Goal: Task Accomplishment & Management: Manage account settings

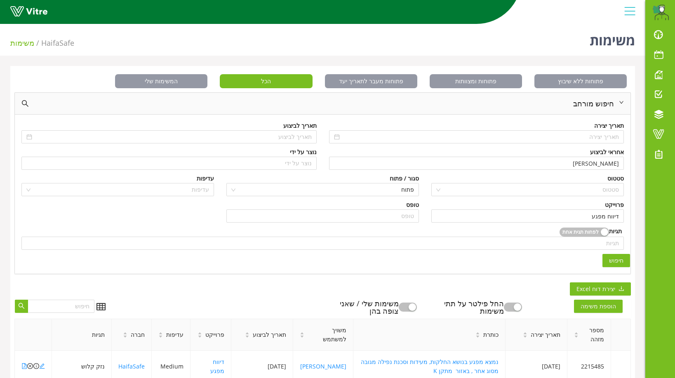
scroll to position [124, 0]
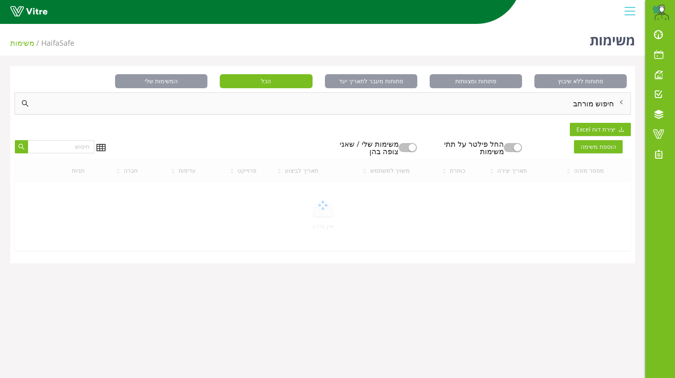
scroll to position [21, 0]
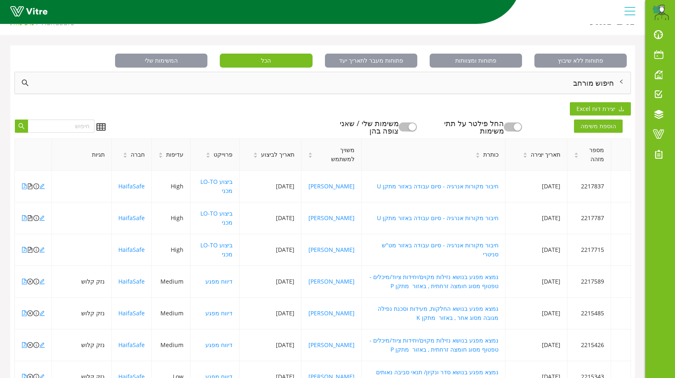
click at [597, 80] on div "חיפוש מורחב" at bounding box center [323, 82] width 616 height 21
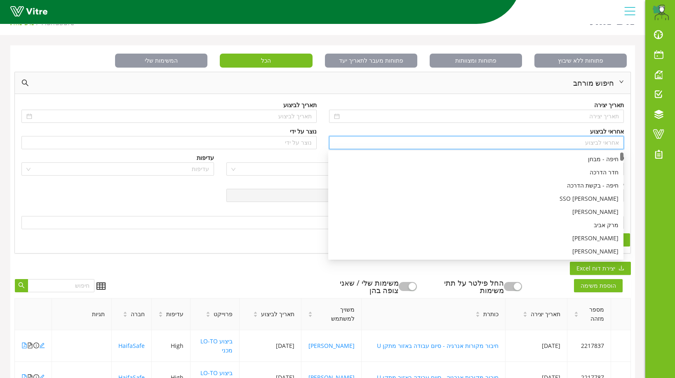
click at [605, 145] on input "search" at bounding box center [476, 142] width 285 height 12
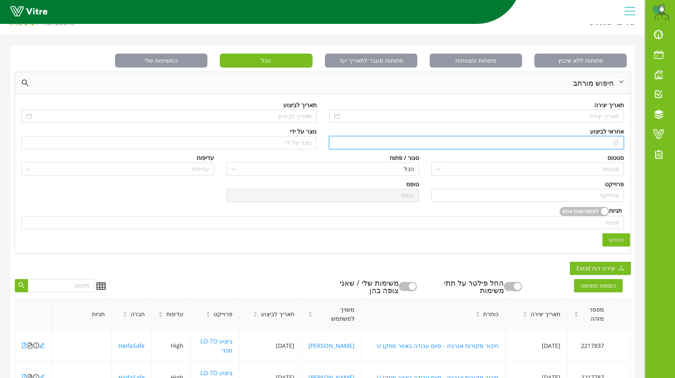
type input "n"
type input "N"
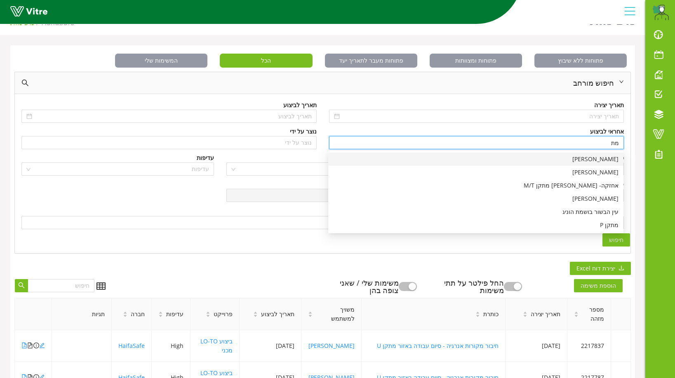
click at [612, 159] on div "[PERSON_NAME]" at bounding box center [475, 159] width 285 height 9
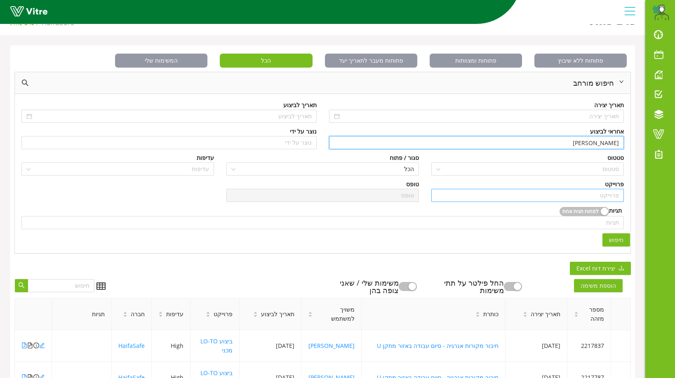
type input "[PERSON_NAME]"
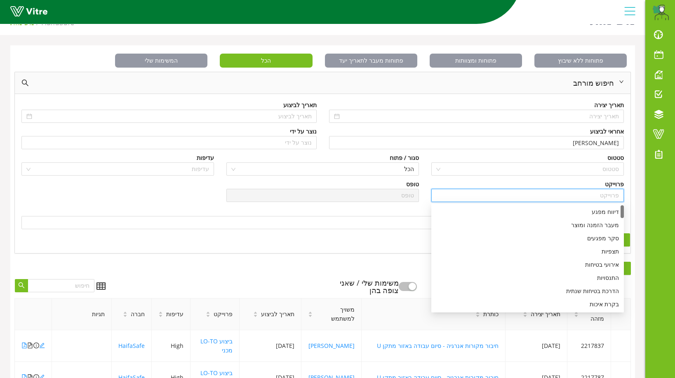
click at [608, 195] on input "search" at bounding box center [527, 195] width 183 height 12
click at [606, 211] on div "דיווח מפגע" at bounding box center [527, 211] width 183 height 9
type input "דיווח מפגע"
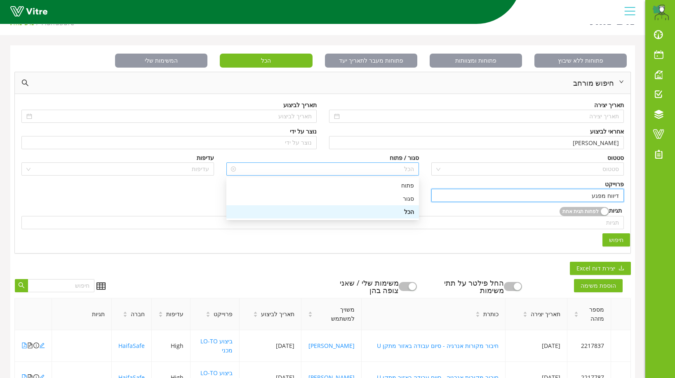
click at [406, 169] on span "הכל" at bounding box center [322, 169] width 183 height 12
click at [411, 184] on div "פתוח" at bounding box center [322, 185] width 183 height 9
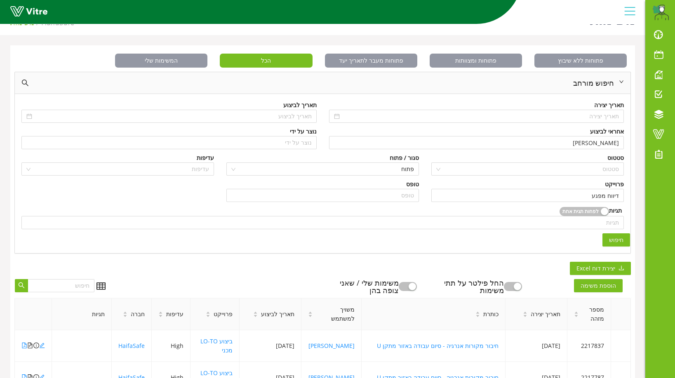
click at [616, 243] on span "חיפוש" at bounding box center [616, 239] width 14 height 9
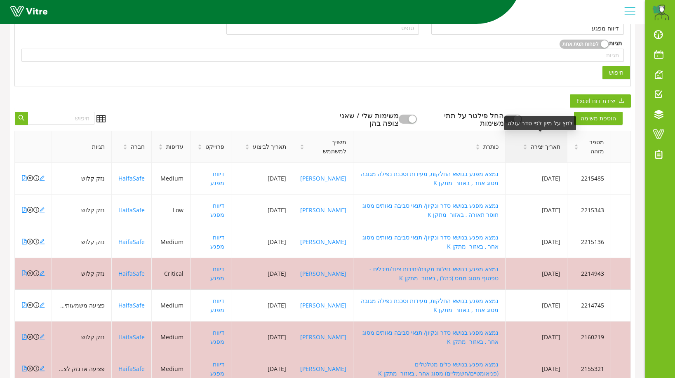
scroll to position [206, 0]
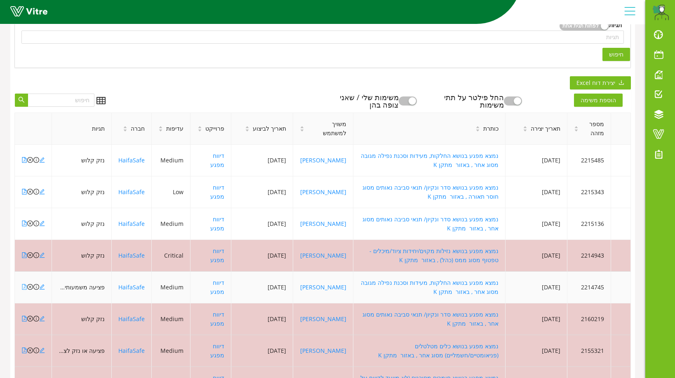
click at [25, 289] on icon "file-pdf" at bounding box center [24, 287] width 6 height 6
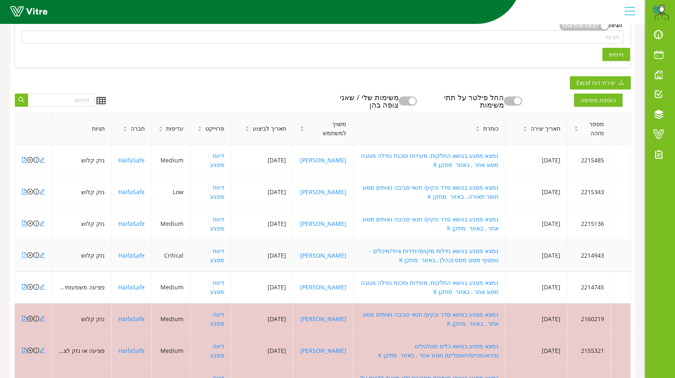
click at [24, 254] on icon "file-pdf" at bounding box center [24, 255] width 6 height 6
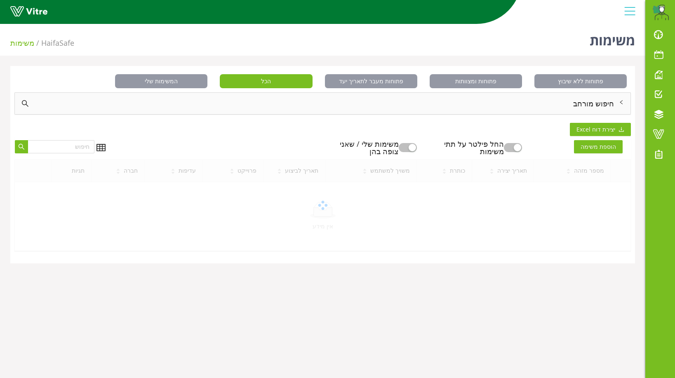
scroll to position [21, 0]
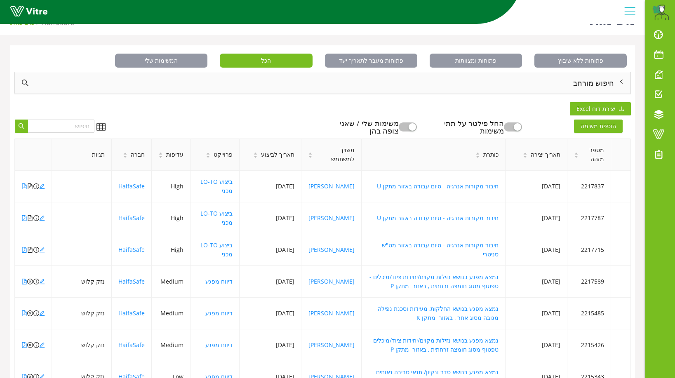
click at [594, 87] on div "חיפוש מורחב" at bounding box center [323, 82] width 616 height 21
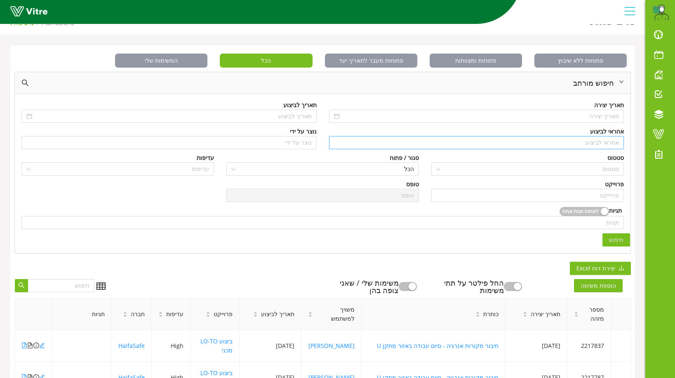
click at [606, 142] on input "search" at bounding box center [476, 142] width 285 height 12
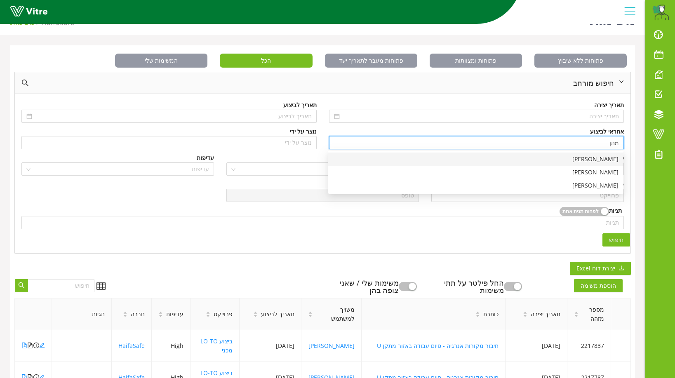
click at [612, 159] on div "[PERSON_NAME]" at bounding box center [475, 159] width 285 height 9
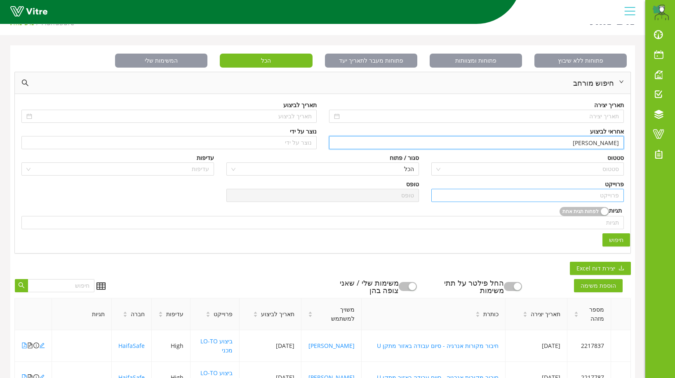
type input "[PERSON_NAME]"
click at [612, 200] on input "search" at bounding box center [527, 195] width 183 height 12
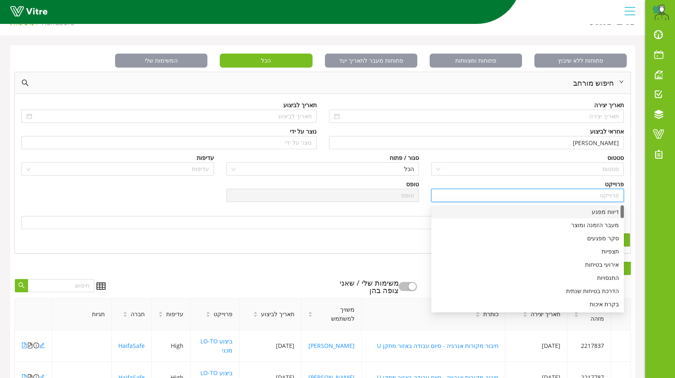
click at [597, 209] on div "דיווח מפגע" at bounding box center [527, 211] width 183 height 9
type input "דיווח מפגע"
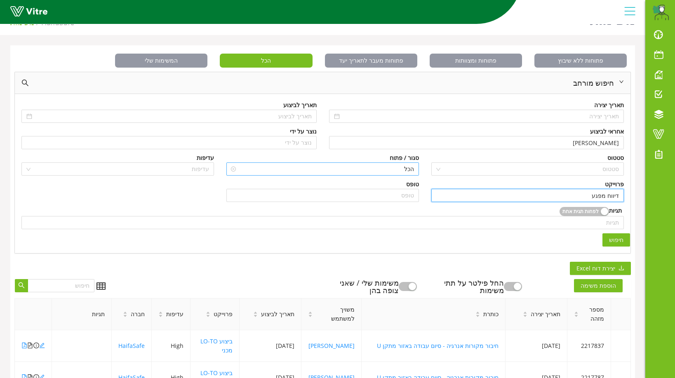
click at [407, 168] on span "הכל" at bounding box center [322, 169] width 183 height 12
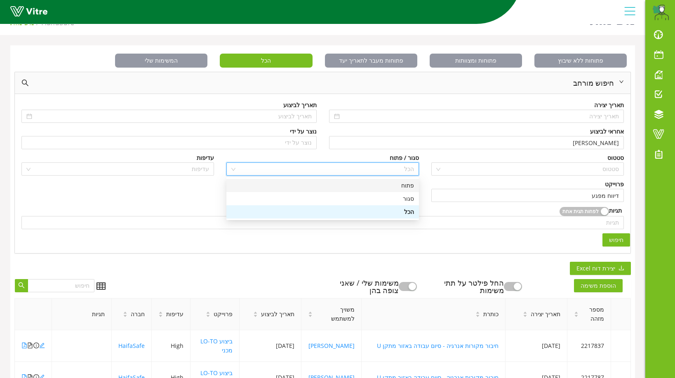
click at [411, 187] on div "פתוח" at bounding box center [322, 185] width 183 height 9
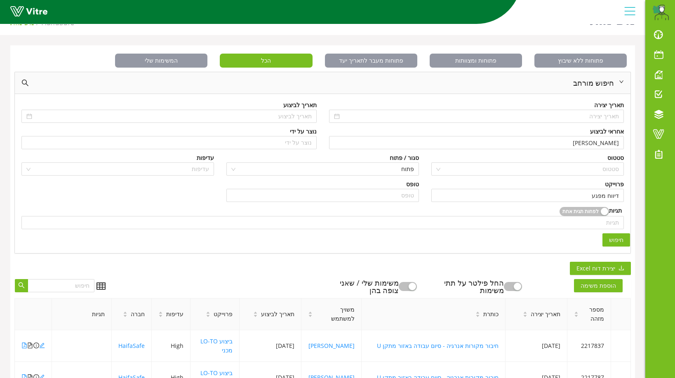
click at [610, 242] on span "חיפוש" at bounding box center [616, 239] width 14 height 9
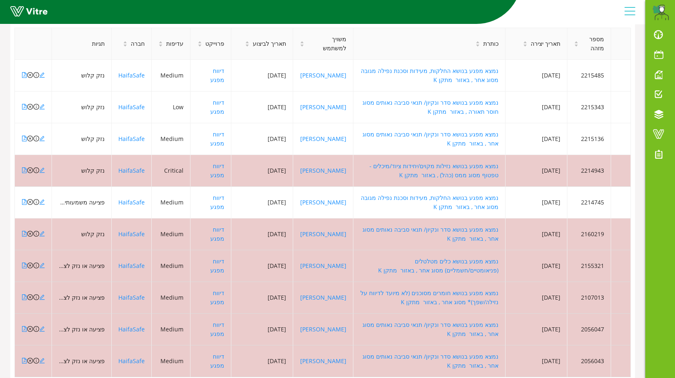
scroll to position [309, 0]
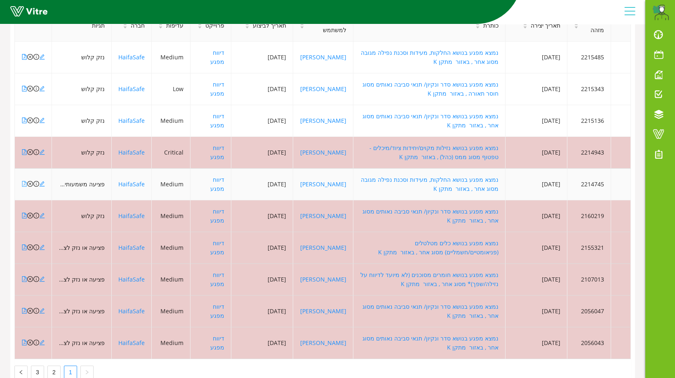
click at [24, 183] on icon "file-pdf" at bounding box center [24, 184] width 6 height 6
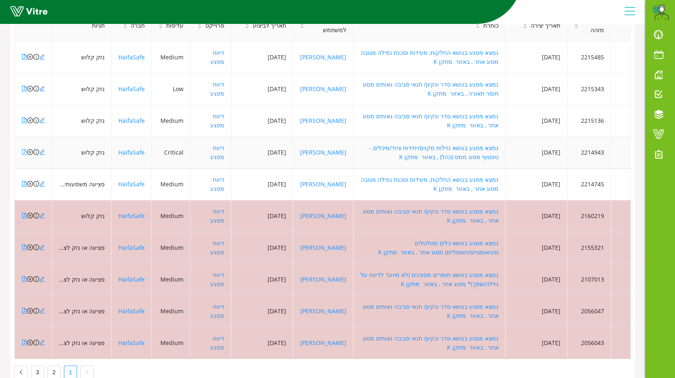
click at [22, 153] on icon "file-pdf" at bounding box center [24, 152] width 6 height 6
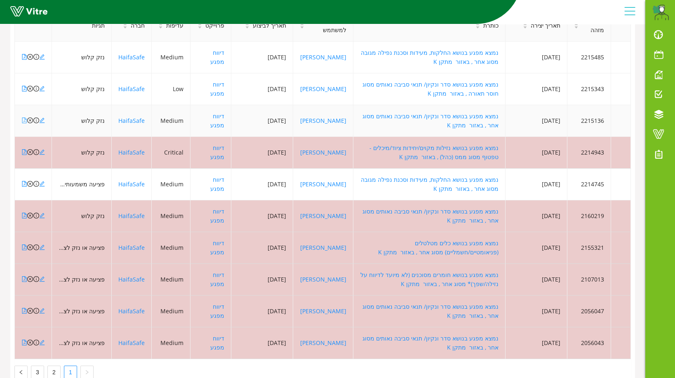
click at [23, 120] on icon "file-pdf" at bounding box center [24, 120] width 6 height 6
click at [26, 89] on icon "file-pdf" at bounding box center [24, 89] width 6 height 6
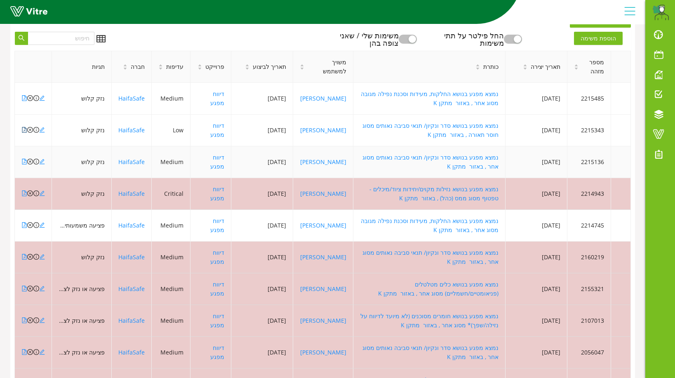
scroll to position [227, 0]
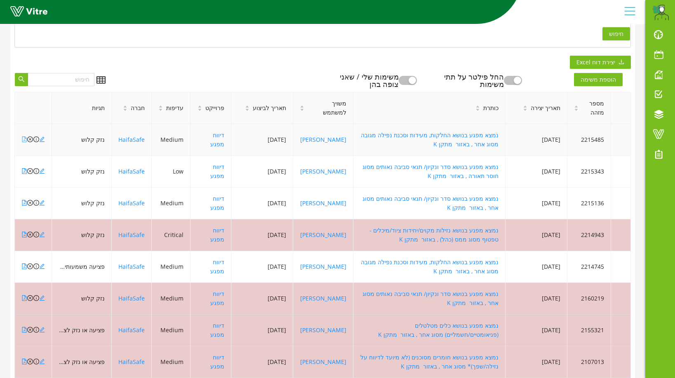
click at [24, 138] on icon "file-pdf" at bounding box center [24, 139] width 6 height 6
click at [23, 139] on icon "file-pdf" at bounding box center [24, 139] width 6 height 6
click at [24, 141] on icon "file-pdf" at bounding box center [24, 139] width 6 height 6
click at [23, 170] on icon "file-pdf" at bounding box center [24, 171] width 6 height 6
click at [30, 139] on icon "close-circle" at bounding box center [30, 139] width 6 height 6
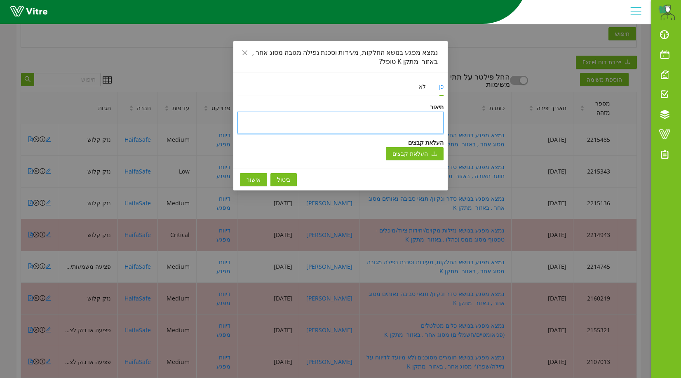
click at [433, 121] on textarea at bounding box center [340, 123] width 206 height 22
type textarea "כ"
type textarea "כפ"
type textarea "כפל"
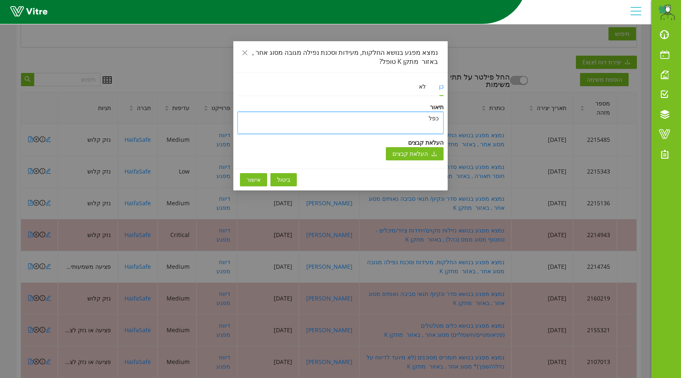
type textarea "כפל מ"
type textarea "כפל מפ"
type textarea "כפל מפג"
type textarea "כפל מפגע"
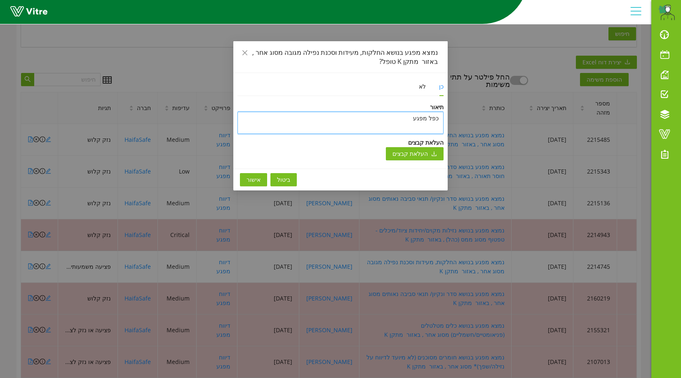
drag, startPoint x: 439, startPoint y: 119, endPoint x: 406, endPoint y: 120, distance: 32.6
click at [406, 120] on textarea "כפל מפגע" at bounding box center [340, 123] width 206 height 22
type textarea "נ"
type textarea "נס"
type textarea "נסג"
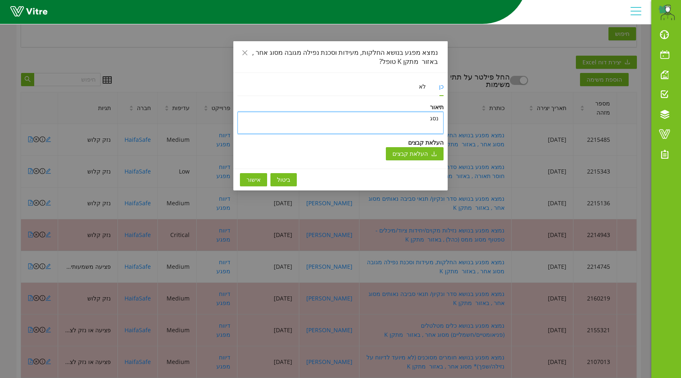
type textarea "נסגר"
type textarea "נסגר ע"
type textarea "נסגר עק"
type textarea "נסגר עקב"
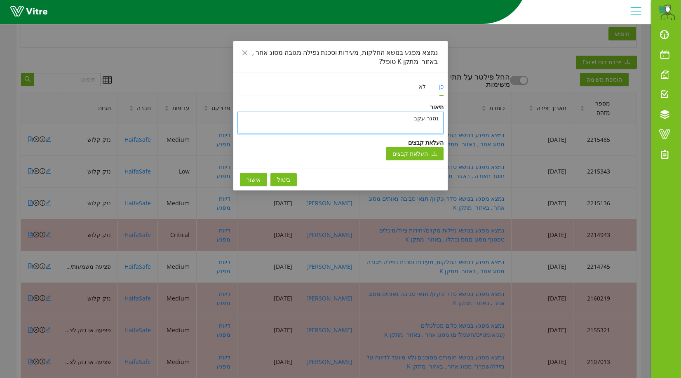
type textarea "נסגר עקב"
type textarea "נסגר עקב כ"
type textarea "נסגר עקב כפ"
type textarea "נסגר עקב כפל"
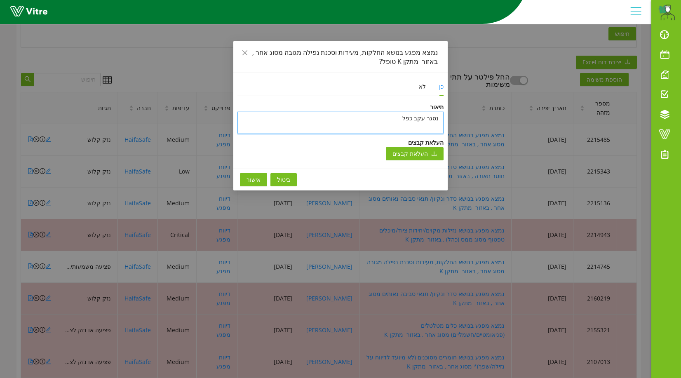
type textarea "נסגר עקב כפל מ"
type textarea "נסגר עקב כפל מפ"
type textarea "נסגר עקב כפל מפג"
type textarea "נסגר עקב כפל מפגע"
type textarea "נסגר עקב כפל מפגעי"
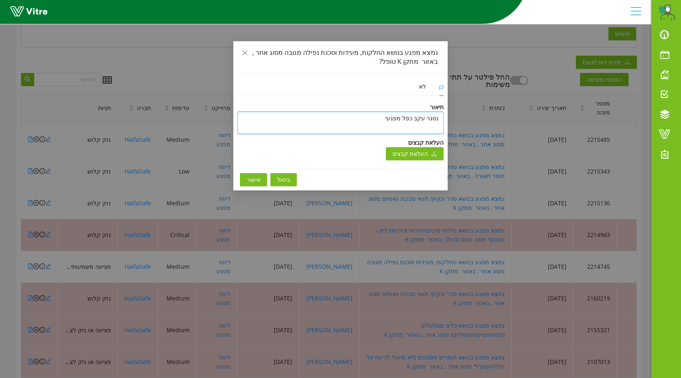
type textarea "נסגר עקב כפל מפגעים"
click at [252, 181] on span "אישור" at bounding box center [254, 179] width 14 height 9
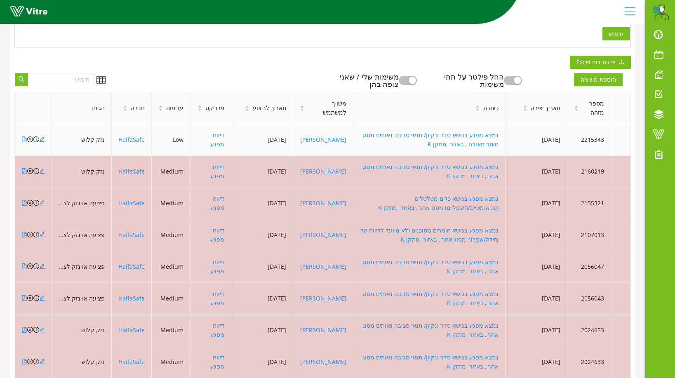
click at [25, 141] on icon "file-pdf" at bounding box center [24, 139] width 6 height 6
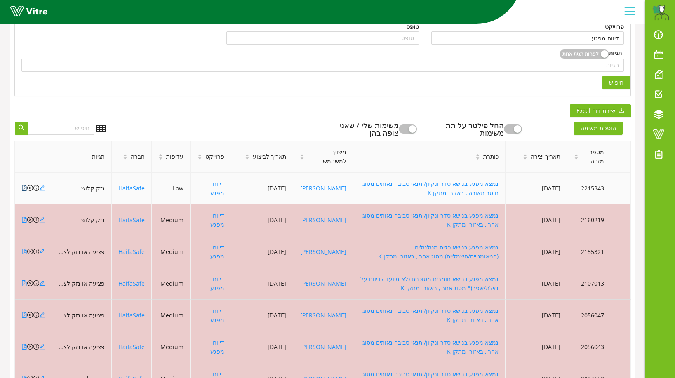
scroll to position [103, 0]
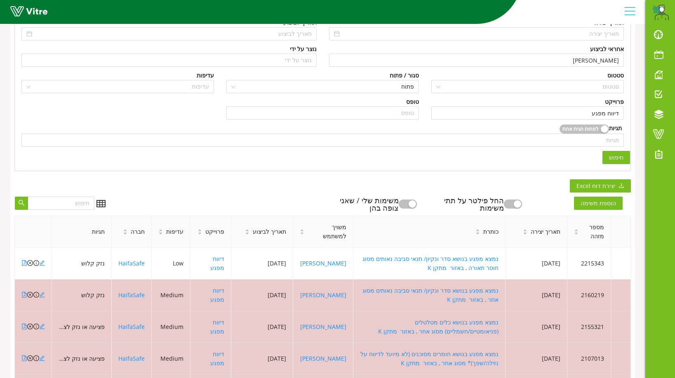
drag, startPoint x: 614, startPoint y: 155, endPoint x: 613, endPoint y: 179, distance: 23.9
click at [614, 181] on div "פתוחות ללא שיבוץ פתוחות ומצוותות פתוחות מעבר לתאריך יעד הכל המשימות שלי חיפוש מ…" at bounding box center [322, 283] width 625 height 641
click at [405, 85] on span "פתוח" at bounding box center [322, 86] width 183 height 12
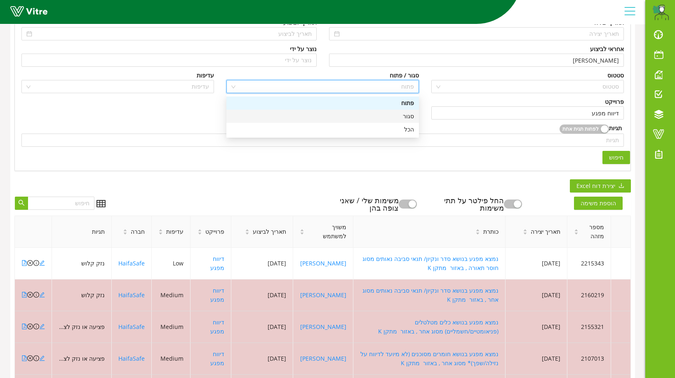
click at [412, 117] on div "סגור" at bounding box center [322, 116] width 183 height 9
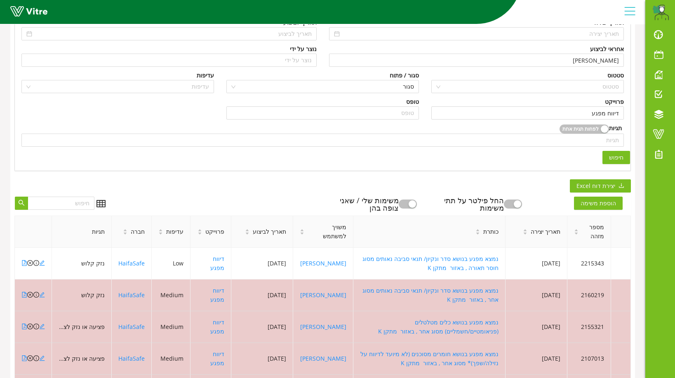
click at [616, 154] on span "חיפוש" at bounding box center [616, 157] width 14 height 9
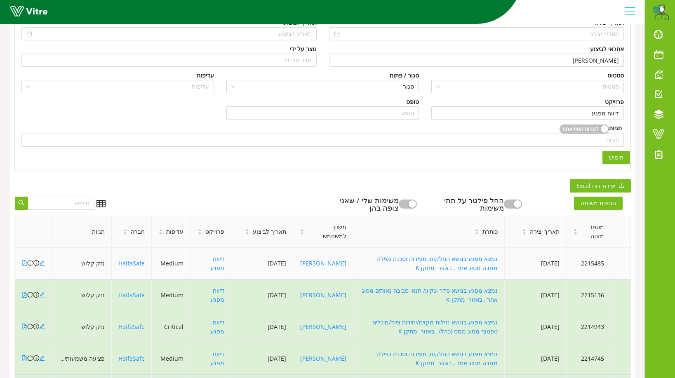
click at [23, 266] on icon "file-pdf" at bounding box center [24, 263] width 6 height 6
click at [30, 264] on icon "reload" at bounding box center [30, 263] width 6 height 6
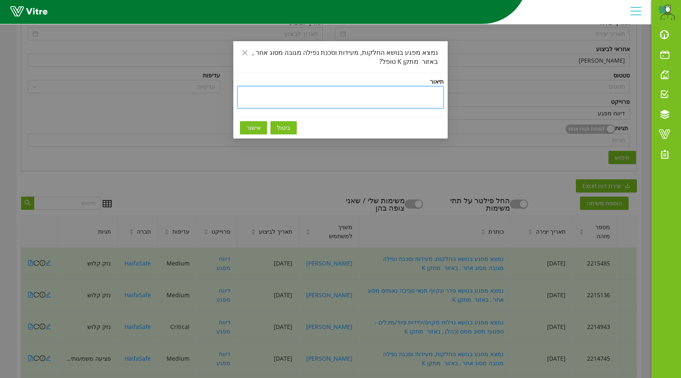
click at [427, 95] on textarea at bounding box center [340, 97] width 206 height 22
type textarea "ה"
type textarea "המ"
type textarea "המפ"
type textarea "המפגע"
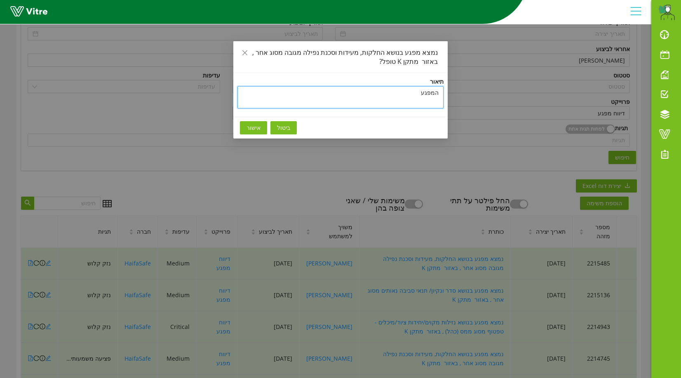
type textarea "המפגע"
type textarea "המפגע ע"
type textarea "המפגע עד"
type textarea "המפגע עדי"
type textarea "המפגע עדיי"
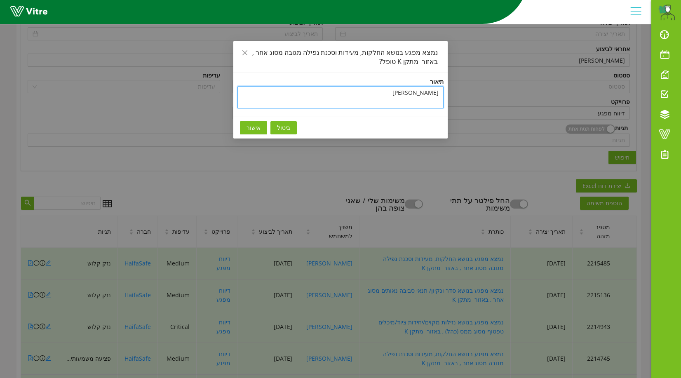
type textarea "המפגע עדיין"
type textarea "המפגע עדיין ל"
type textarea "המפגע עדיין לא"
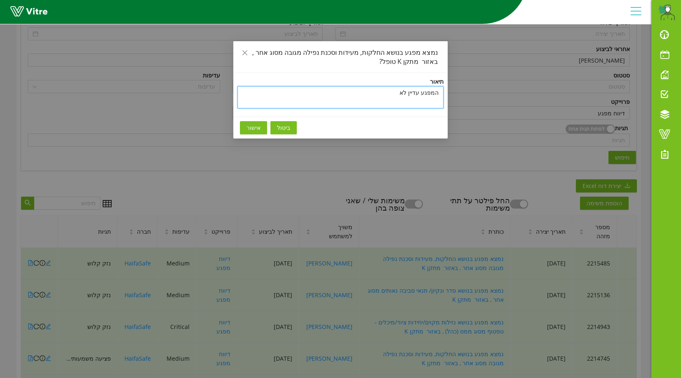
type textarea "המפגע עדיין לא ט"
type textarea "המפגע עדיין לא טו"
type textarea "המפגע עדיין לא טופ"
type textarea "המפגע עדיין לא טופל"
click at [258, 130] on span "אישור" at bounding box center [254, 127] width 14 height 9
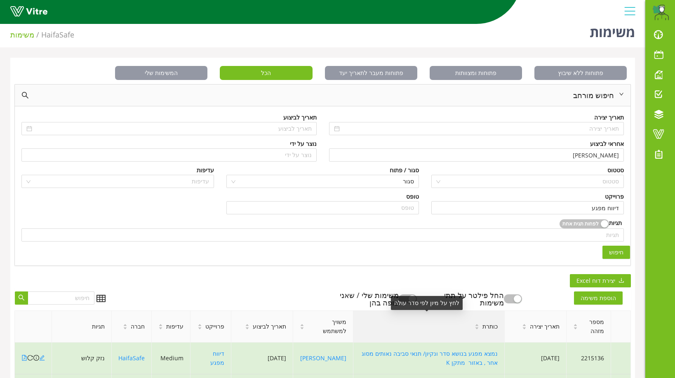
scroll to position [0, 0]
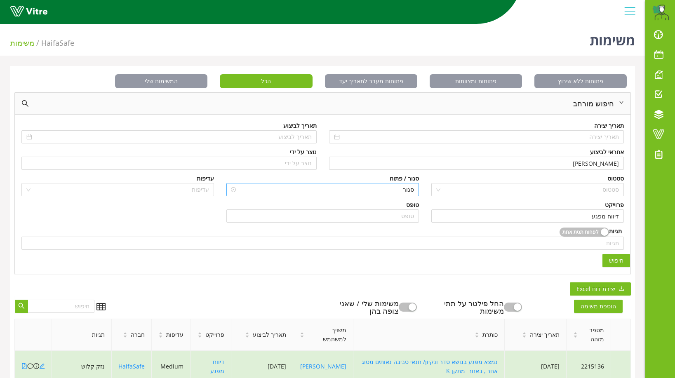
click at [407, 186] on span "סגור" at bounding box center [322, 189] width 183 height 12
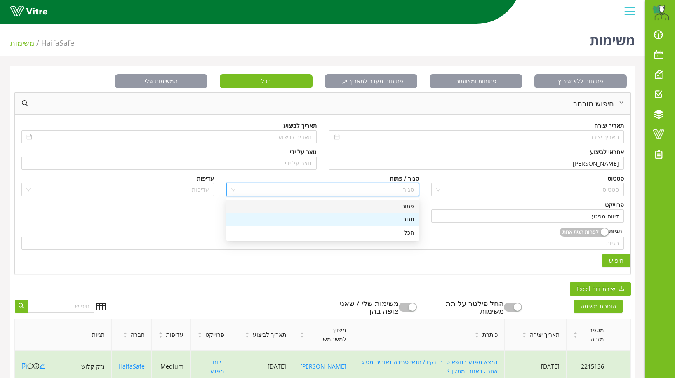
click at [407, 204] on div "פתוח" at bounding box center [322, 206] width 183 height 9
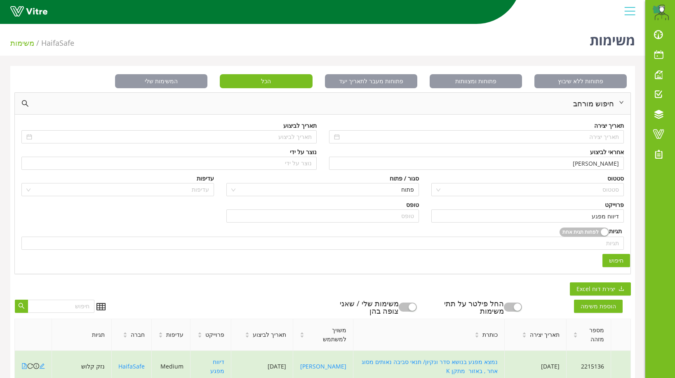
click at [618, 261] on span "חיפוש" at bounding box center [616, 260] width 14 height 9
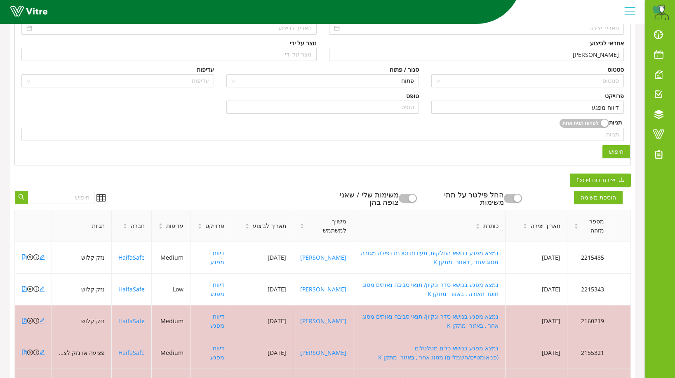
scroll to position [124, 0]
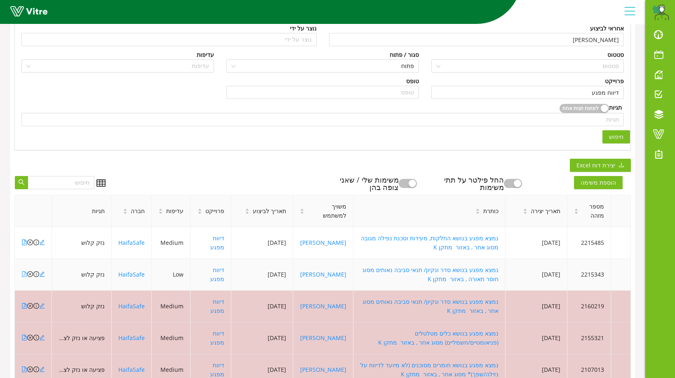
click at [23, 275] on icon "file-pdf" at bounding box center [24, 274] width 6 height 6
click at [31, 274] on icon "close-circle" at bounding box center [30, 274] width 6 height 6
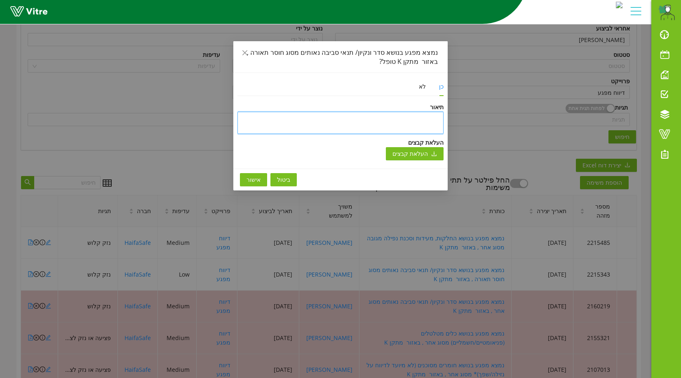
click at [432, 116] on textarea at bounding box center [340, 123] width 206 height 22
type textarea "נ"
type textarea "נס"
type textarea "נסג"
type textarea "נסגר"
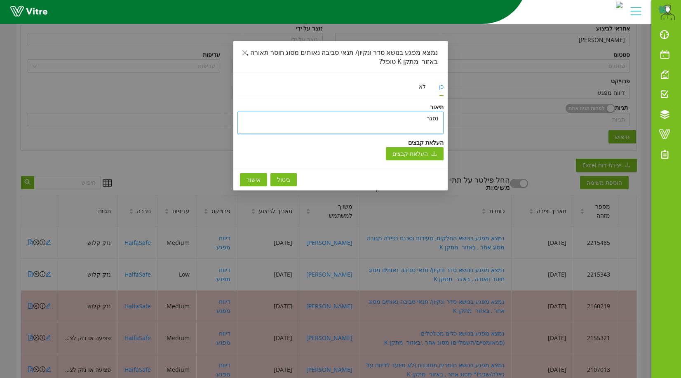
type textarea "נסגר"
type textarea "נסגר ע"
type textarea "נסגר עק"
type textarea "נסגר עקב"
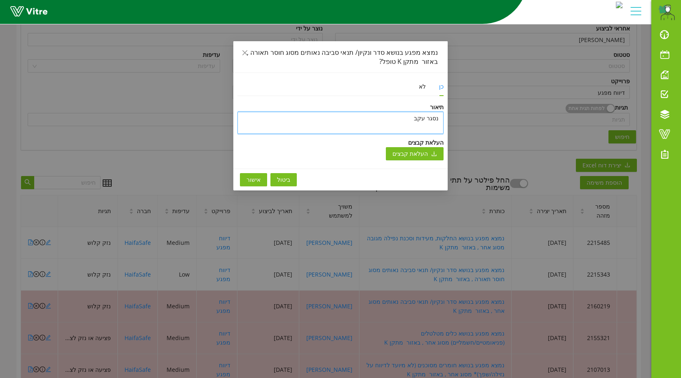
type textarea "נסגר עקב פ"
type textarea "נסגר עקב פת"
type textarea "נסגר עקב פתי"
type textarea "נסגר עקב פתיח"
type textarea "נסגר עקב פתיחת"
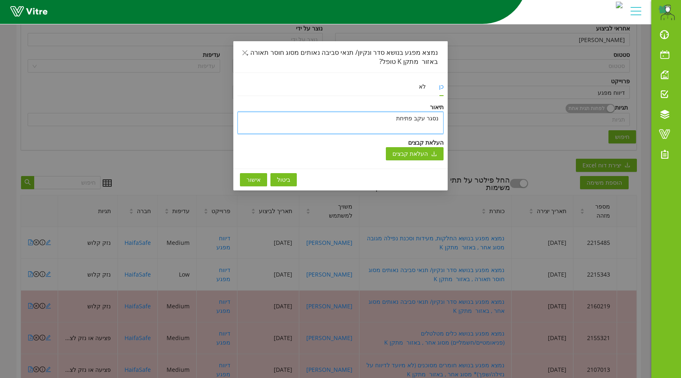
type textarea "נסגר עקב פתיחת"
type textarea "נסגר עקב פתיחת מ"
type textarea "נסגר עקב פתיחת מפ"
type textarea "נסגר עקב פתיחת מפג"
type textarea "נסגר עקב פתיחת מפגע"
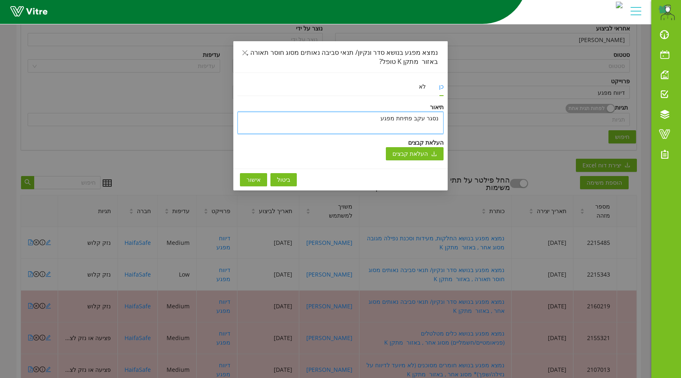
type textarea "נסגר עקב פתיחת מפגע"
type textarea "נסגר עקב פתיחת מפגע ז"
type textarea "נסגר עקב פתיחת מפגע זה"
type textarea "נסגר עקב פתיחת מפגע זהה"
click at [254, 177] on span "אישור" at bounding box center [254, 179] width 14 height 9
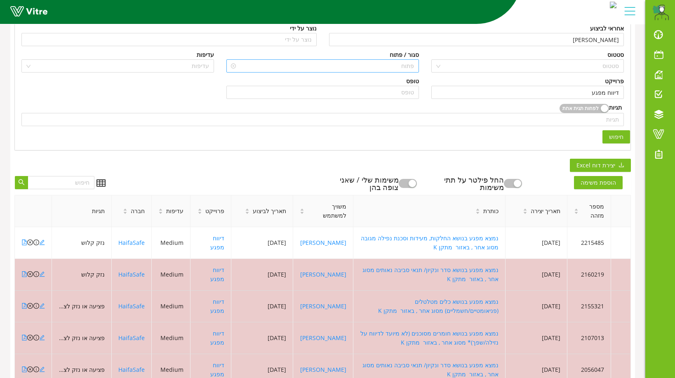
click at [409, 67] on span "פתוח" at bounding box center [322, 66] width 183 height 12
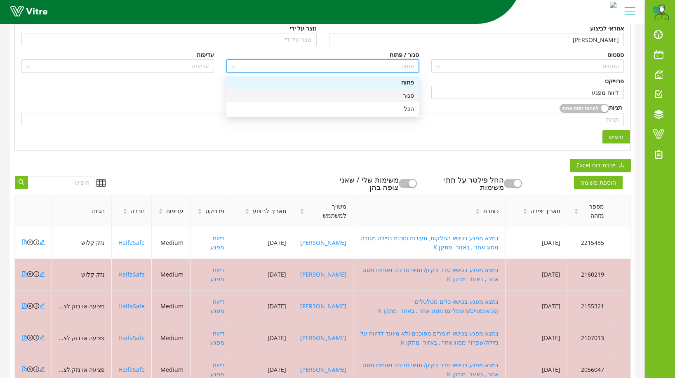
click at [410, 95] on div "סגור" at bounding box center [322, 95] width 183 height 9
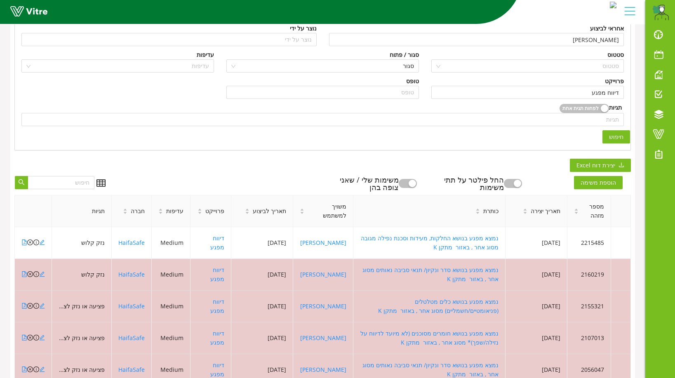
click at [616, 133] on span "חיפוש" at bounding box center [616, 136] width 14 height 9
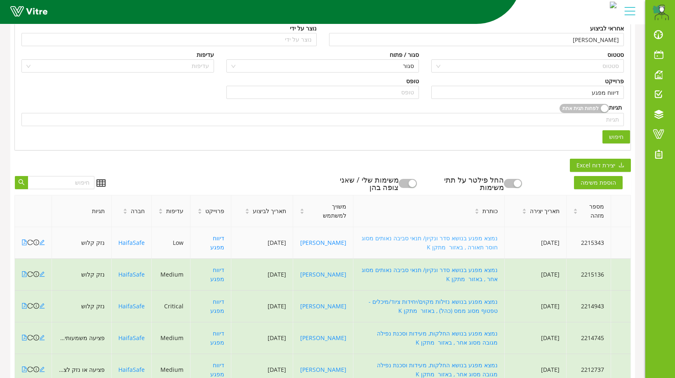
click at [389, 238] on link "נמצא מפגע בנושא סדר ונקיון/ תנאי סביבה נאותים מסוג חוסר תאורה , באזור מתקן K" at bounding box center [430, 242] width 136 height 17
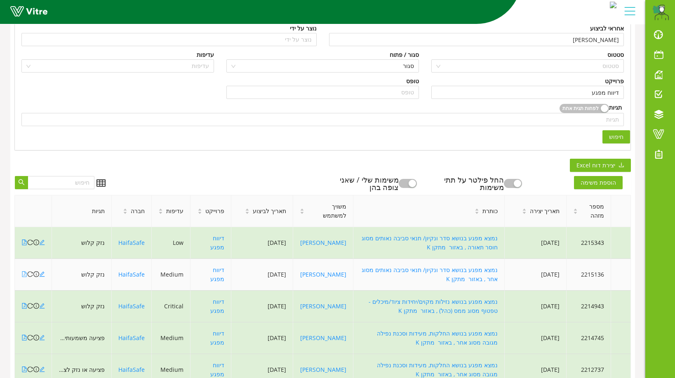
click at [26, 275] on icon "file-pdf" at bounding box center [24, 274] width 6 height 6
click at [458, 268] on link "נמצא מפגע בנושא סדר ונקיון/ תנאי סביבה נאותים מסוג אחר , באזור מתקן K" at bounding box center [430, 274] width 136 height 17
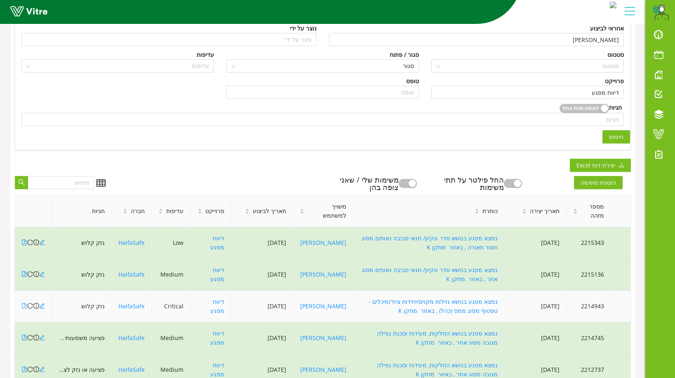
click at [23, 307] on icon "file-pdf" at bounding box center [24, 306] width 6 height 6
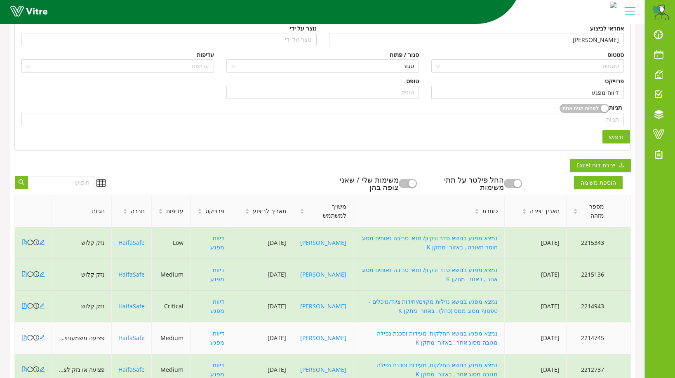
click at [26, 339] on icon "file-pdf" at bounding box center [24, 338] width 6 height 6
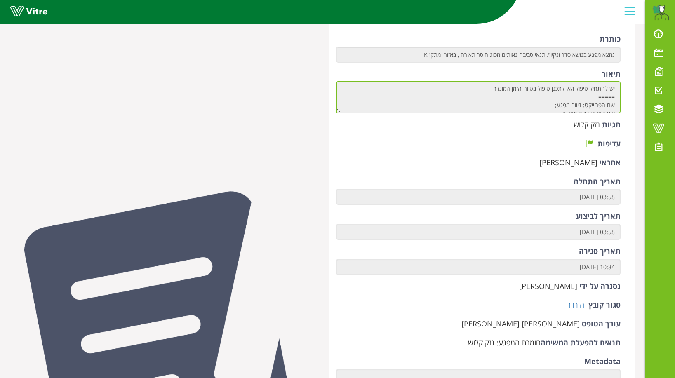
scroll to position [98, 0]
